Goal: Information Seeking & Learning: Learn about a topic

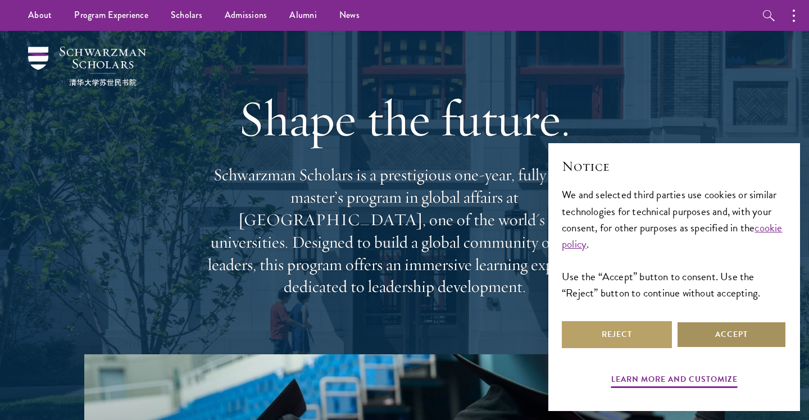
click at [709, 328] on button "Accept" at bounding box center [732, 334] width 110 height 27
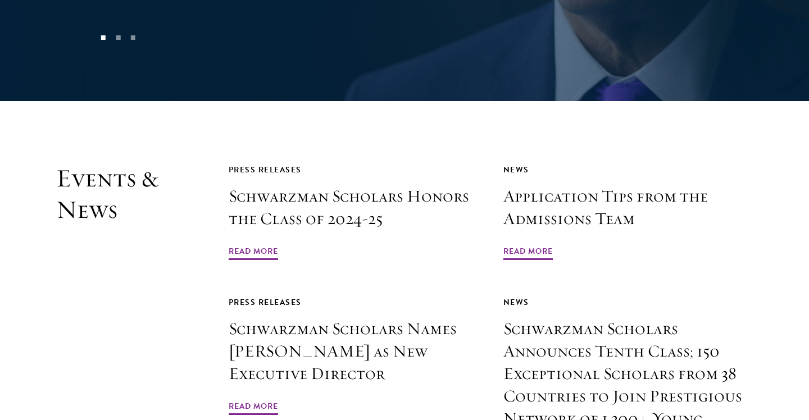
scroll to position [2534, 0]
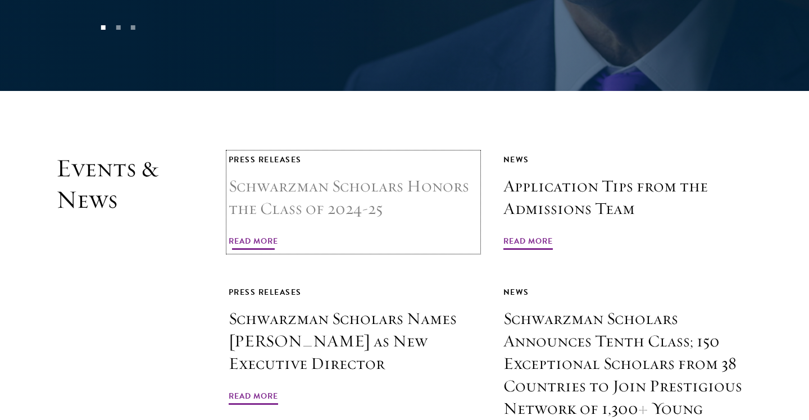
click at [364, 175] on h3 "Schwarzman Scholars Honors the Class of 2024-25" at bounding box center [354, 197] width 250 height 45
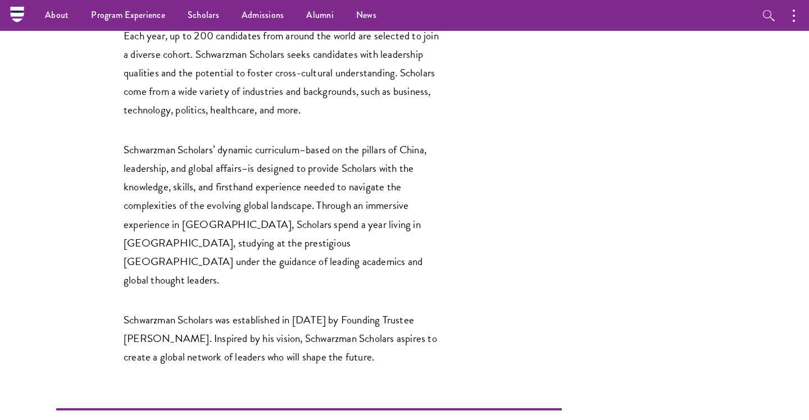
scroll to position [1901, 0]
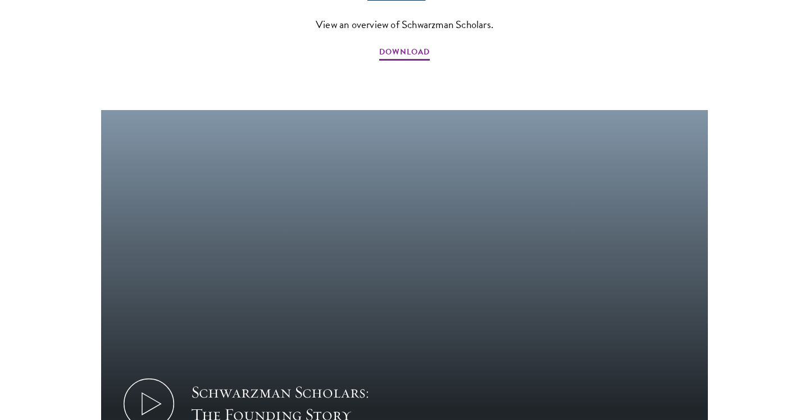
scroll to position [1483, 0]
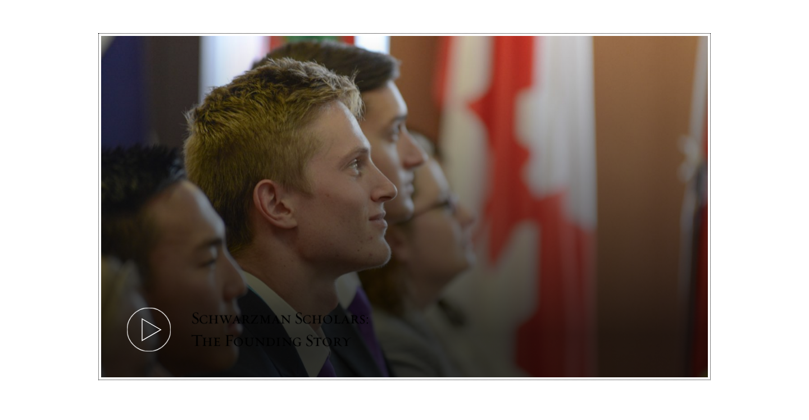
click at [149, 305] on icon at bounding box center [149, 330] width 51 height 51
